Goal: Use online tool/utility: Use online tool/utility

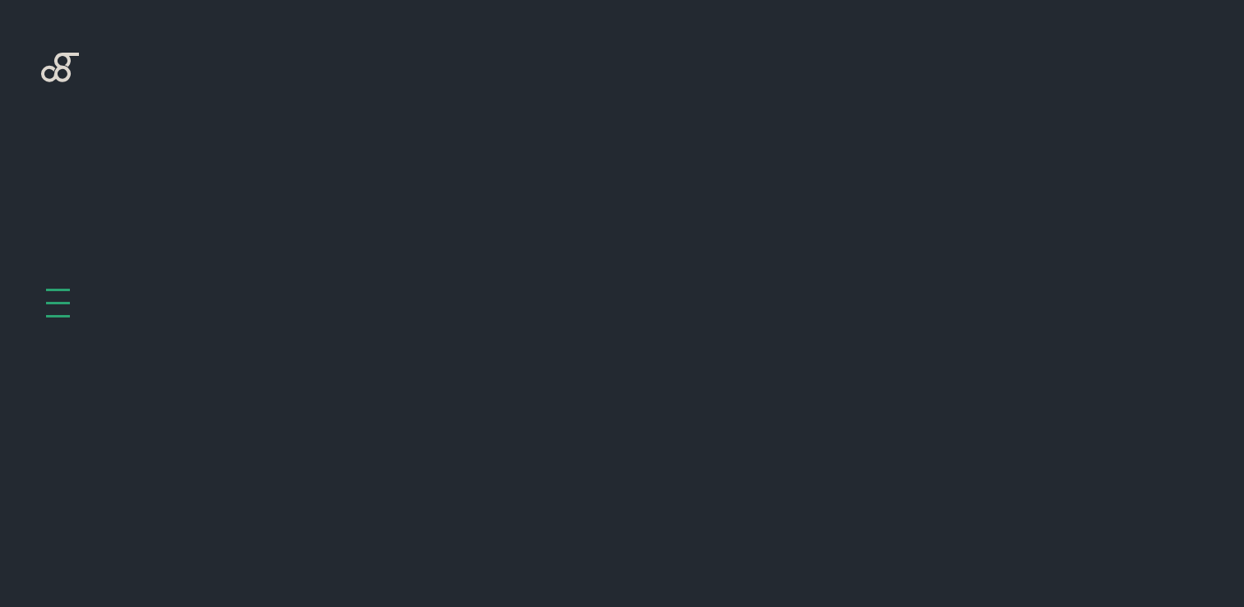
scroll to position [656, 0]
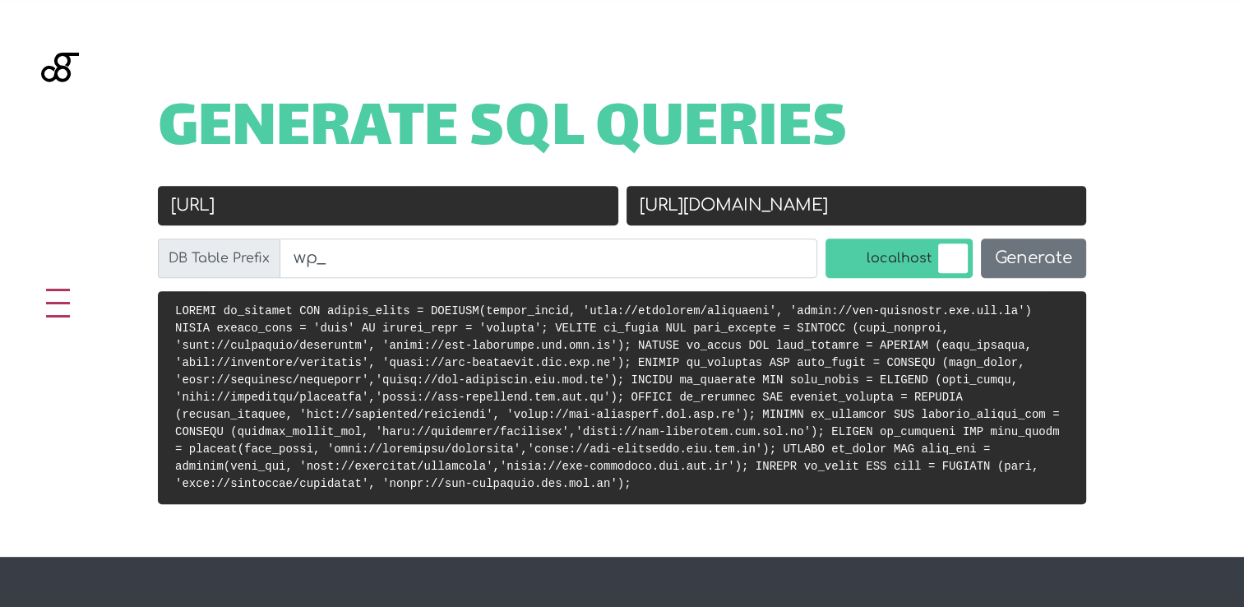
drag, startPoint x: 906, startPoint y: 206, endPoint x: 628, endPoint y: 202, distance: 278.0
click at [628, 202] on input "[URL][DOMAIN_NAME]" at bounding box center [857, 205] width 461 height 39
click at [428, 203] on input "[URL]" at bounding box center [388, 205] width 461 height 39
paste input "[URL][DOMAIN_NAME]"
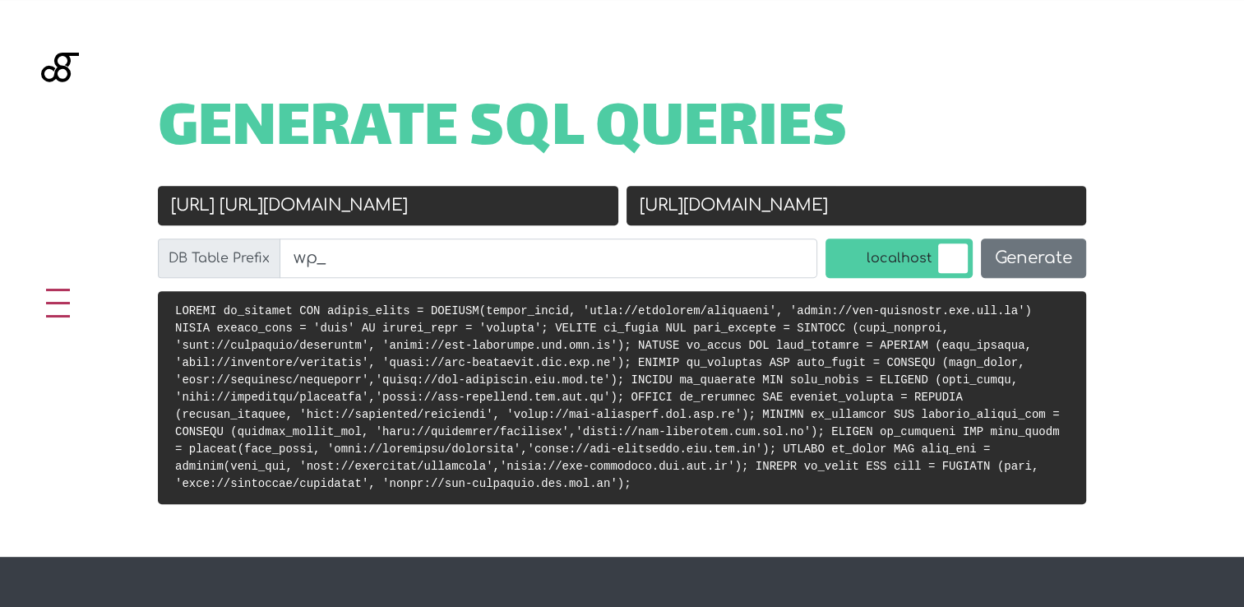
drag, startPoint x: 319, startPoint y: 204, endPoint x: 90, endPoint y: 203, distance: 228.7
click at [90, 203] on div "Generate SQL Queries Old URL http://localhost/rheinmann https://stg-rheinmann.i…" at bounding box center [622, 278] width 1244 height 557
type input "http://localhost/rheinmann https://stg-rheinmann.ids.com.lb"
click at [751, 198] on input "[URL][DOMAIN_NAME]" at bounding box center [857, 205] width 461 height 39
click at [752, 197] on input "[URL][DOMAIN_NAME]" at bounding box center [857, 205] width 461 height 39
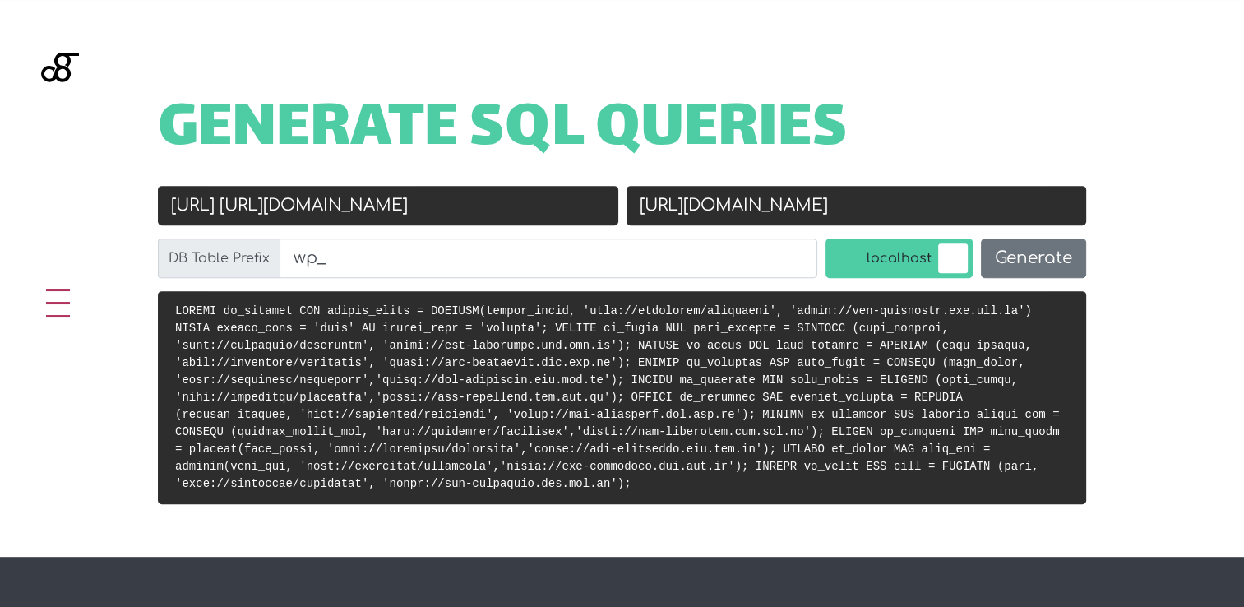
click at [752, 197] on input "[URL][DOMAIN_NAME]" at bounding box center [857, 205] width 461 height 39
paste input "://localhost/rheinmann"
type input "[URL]"
click at [174, 203] on input "http://localhost/rheinmann https://stg-rheinmann.ids.com.lb" at bounding box center [388, 205] width 461 height 39
drag, startPoint x: 410, startPoint y: 202, endPoint x: 112, endPoint y: 197, distance: 297.8
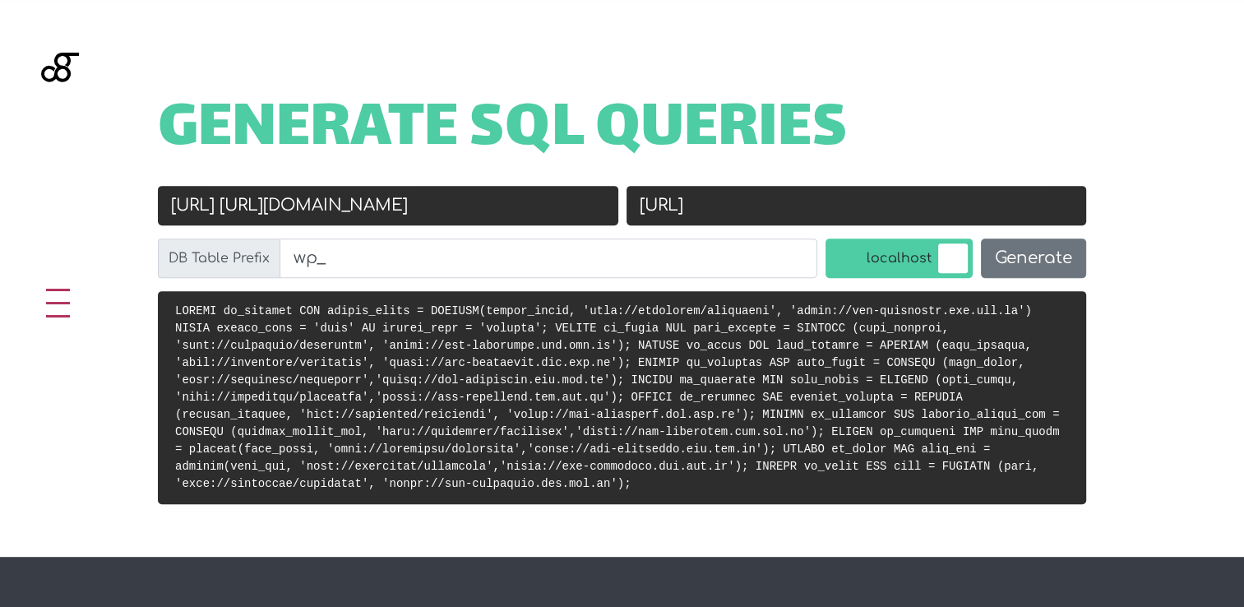
click at [112, 197] on div "Generate SQL Queries Old URL http://localhost/rheinmann https://stg-rheinmann.i…" at bounding box center [622, 278] width 1244 height 557
type input "[URL][DOMAIN_NAME]"
click at [1003, 263] on button "Generate" at bounding box center [1033, 258] width 105 height 39
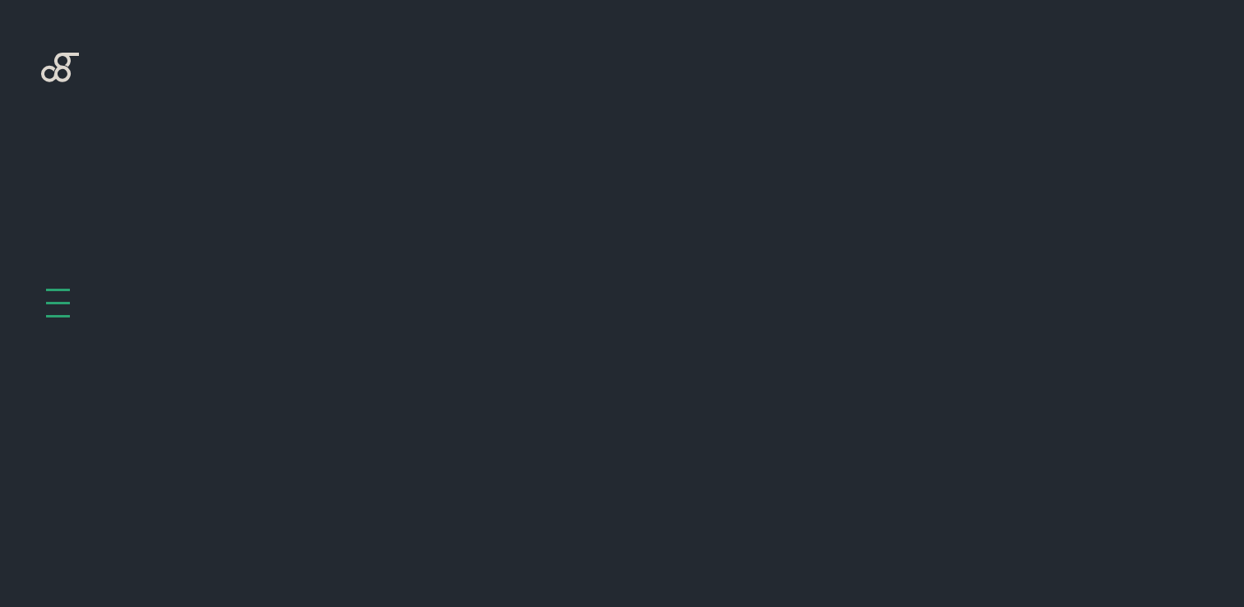
scroll to position [656, 0]
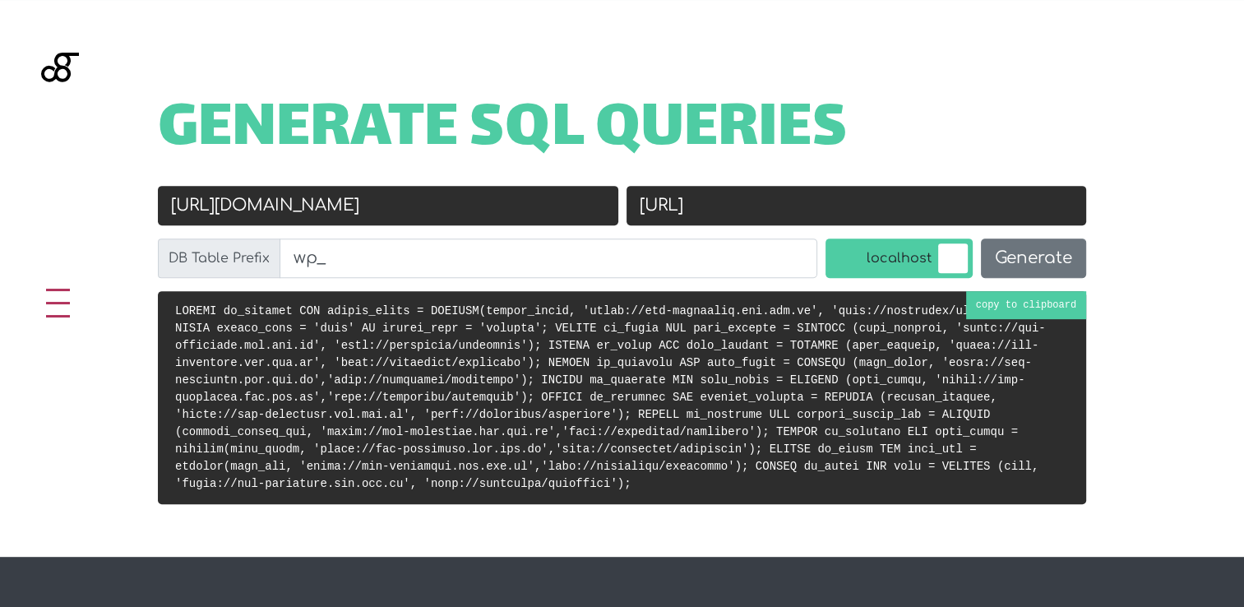
click at [1027, 310] on pre at bounding box center [622, 397] width 929 height 213
